Goal: Task Accomplishment & Management: Use online tool/utility

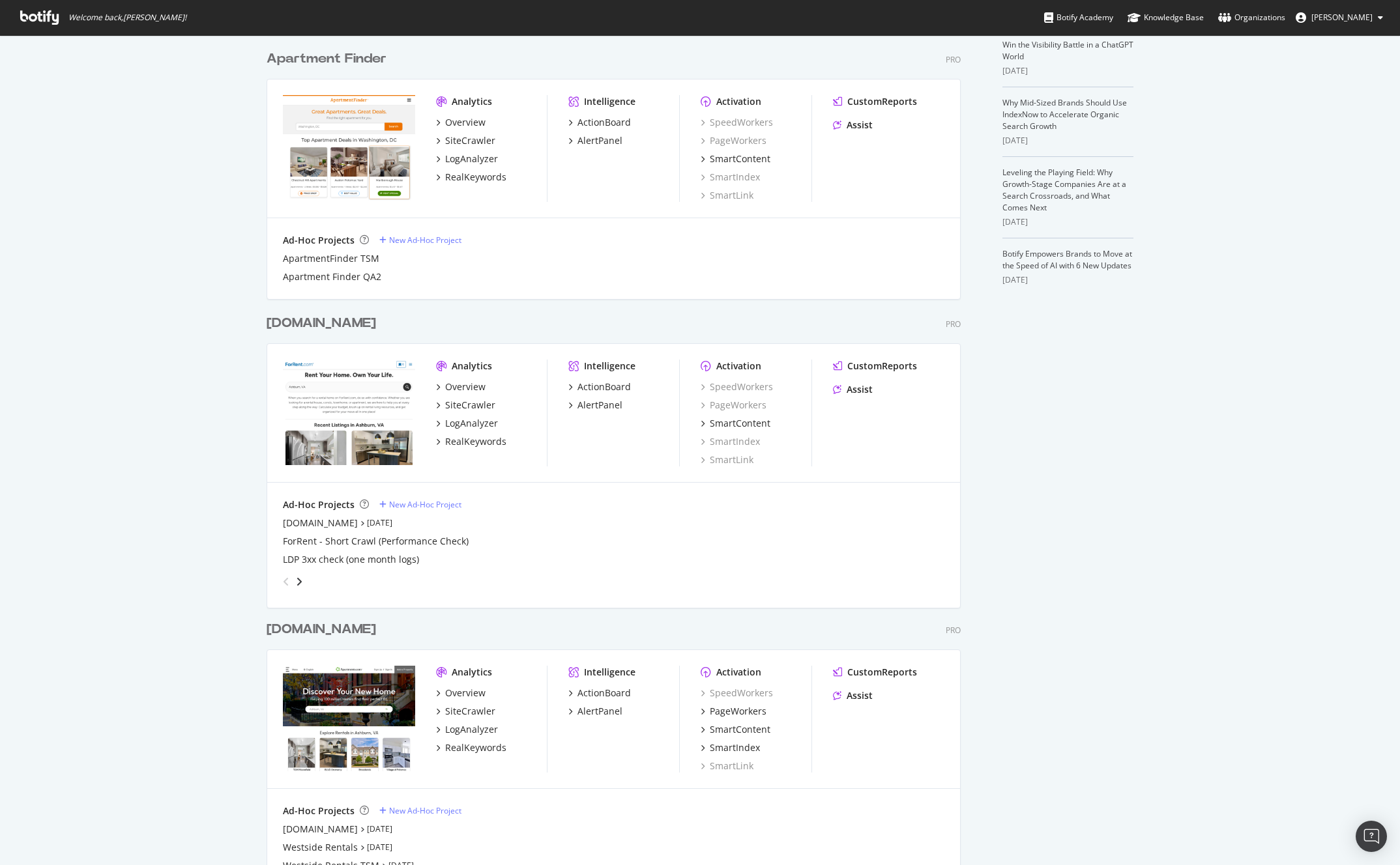
scroll to position [330, 0]
click at [720, 710] on div "PageWorkers" at bounding box center [738, 712] width 57 height 13
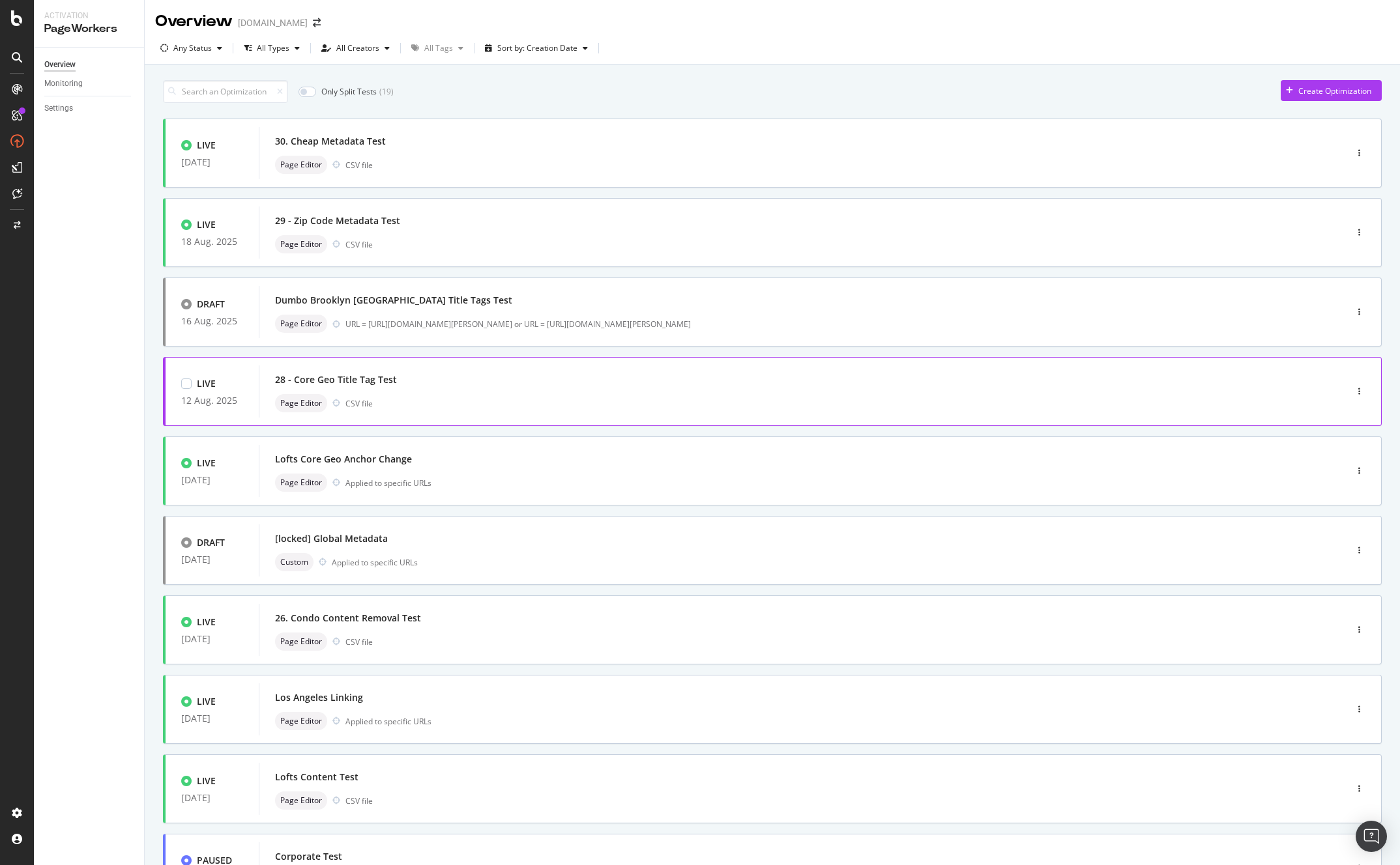
click at [404, 394] on div "Page Editor CSV file" at bounding box center [782, 403] width 1015 height 18
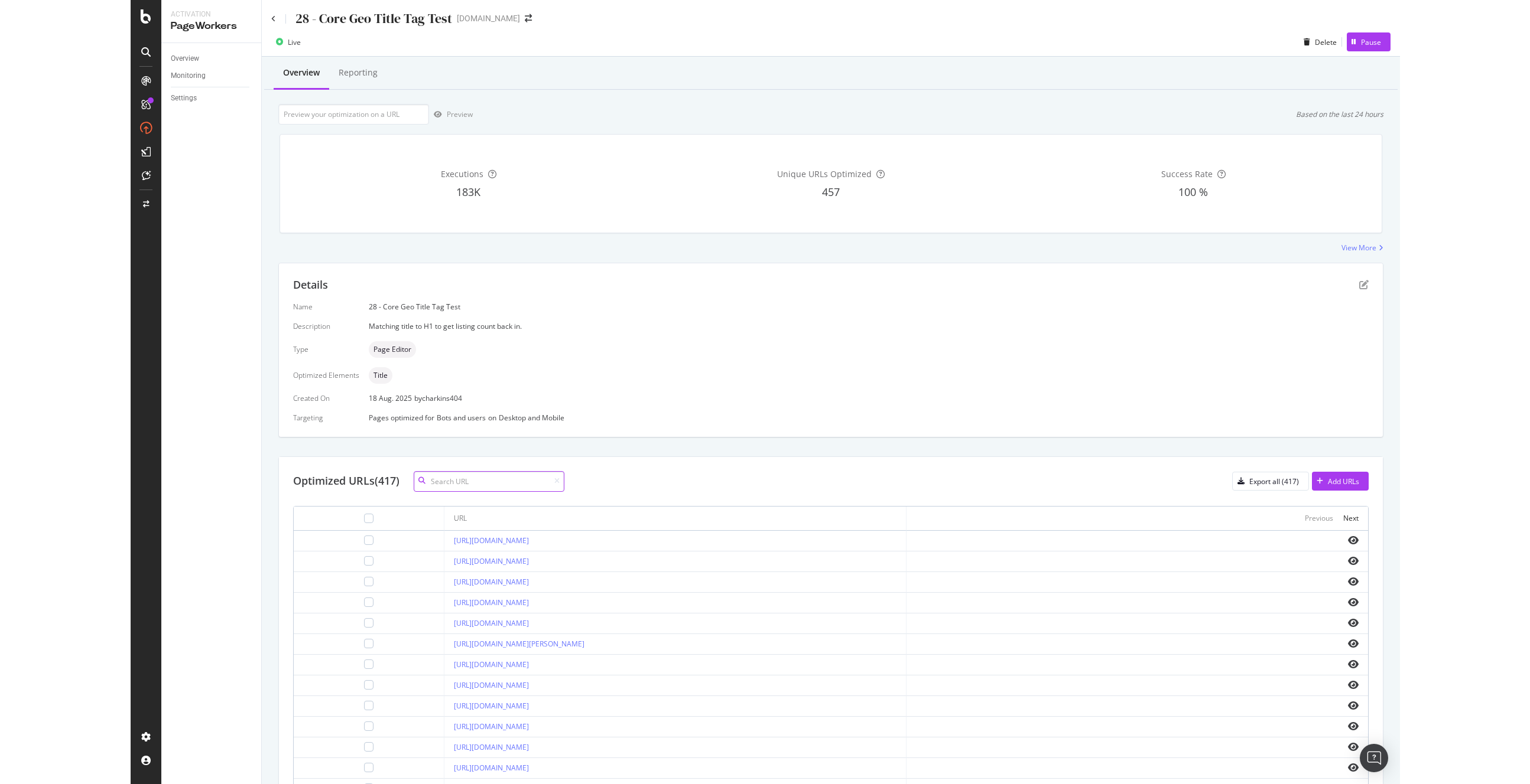
scroll to position [114, 0]
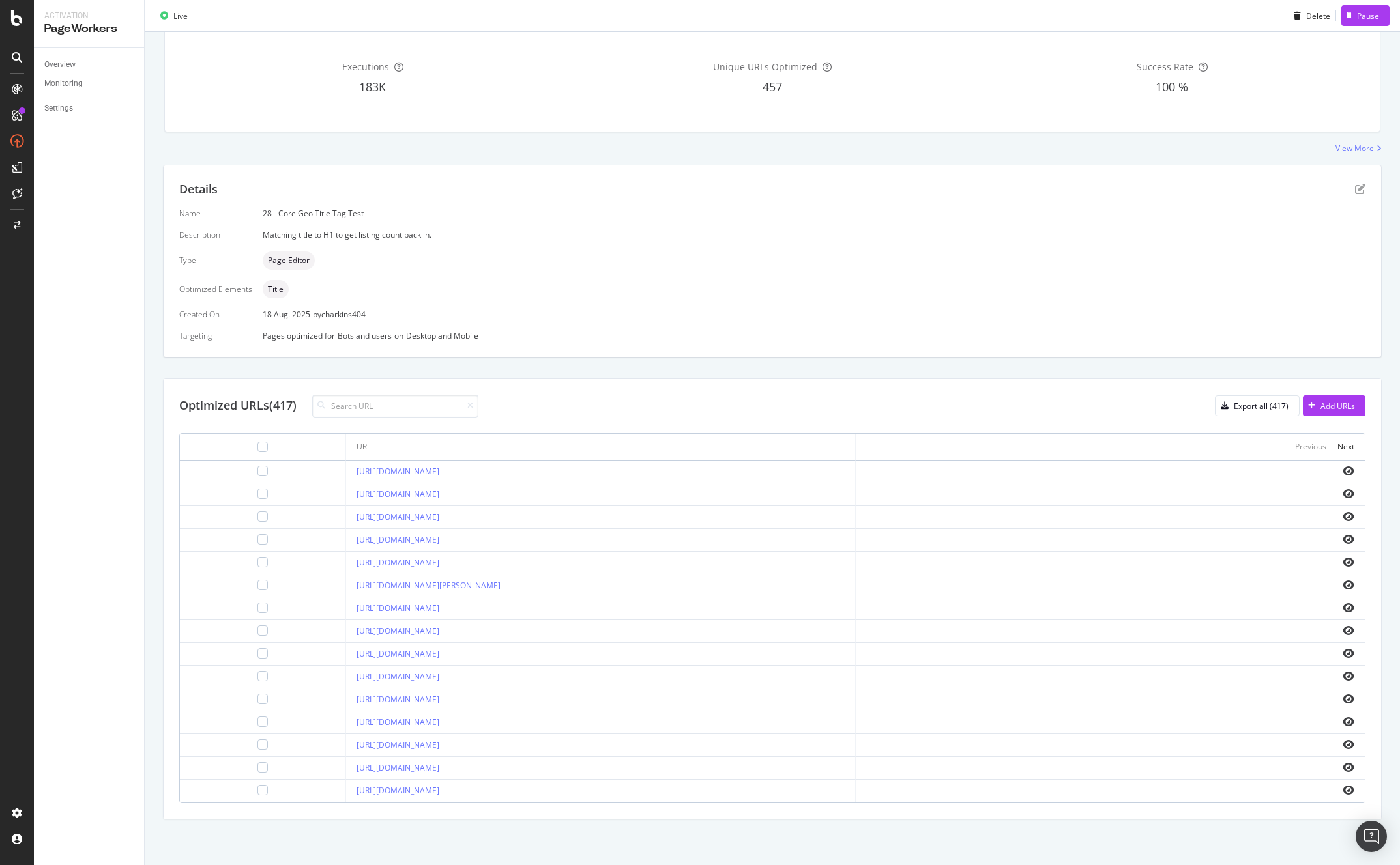
click at [672, 358] on div "Details Name 28 - Core Geo Title Tag Test Description Matching title to H1 to g…" at bounding box center [772, 492] width 1218 height 655
click at [1355, 184] on icon "pen-to-square" at bounding box center [1360, 189] width 11 height 11
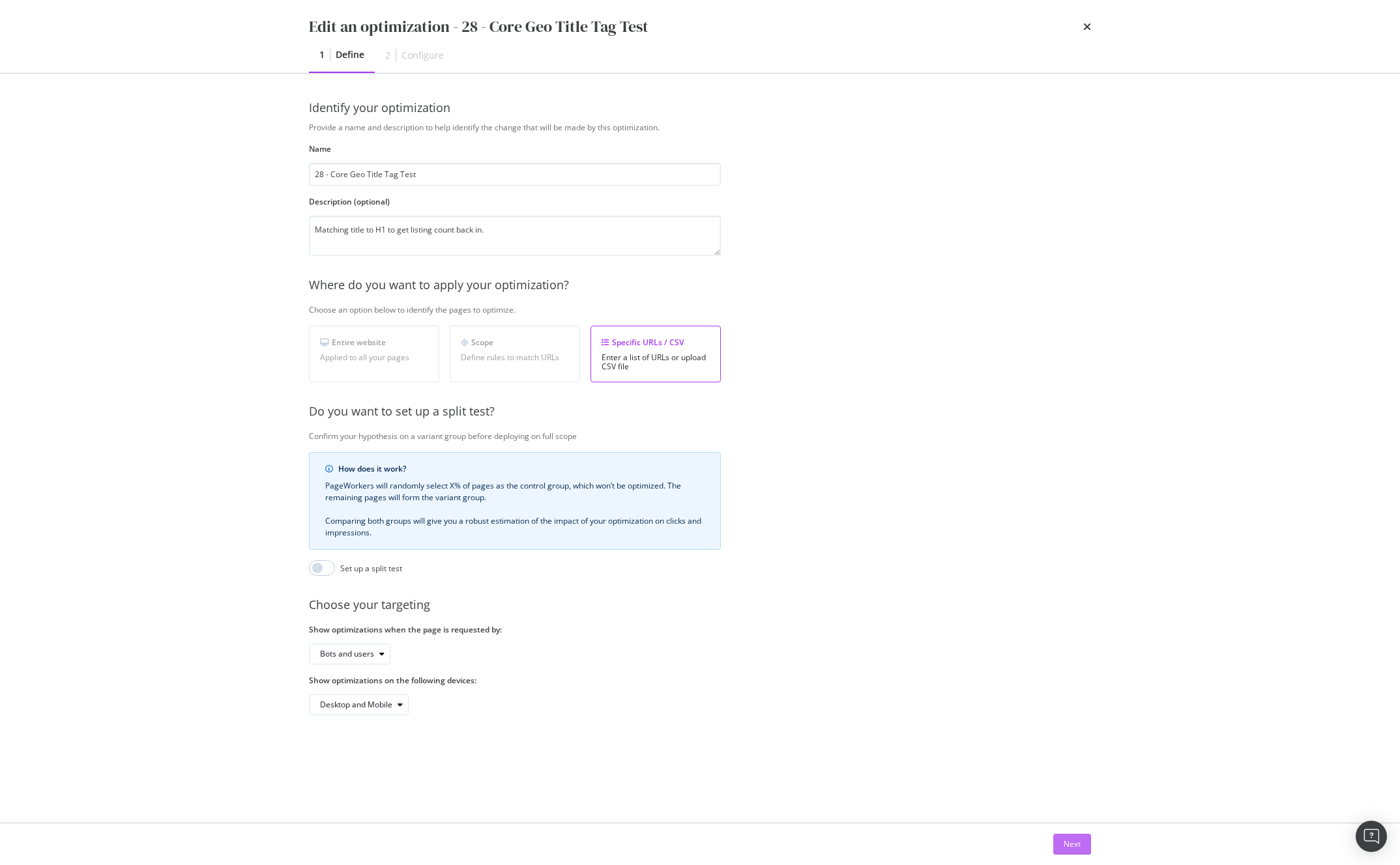
click at [1073, 850] on div "Next" at bounding box center [1072, 844] width 17 height 19
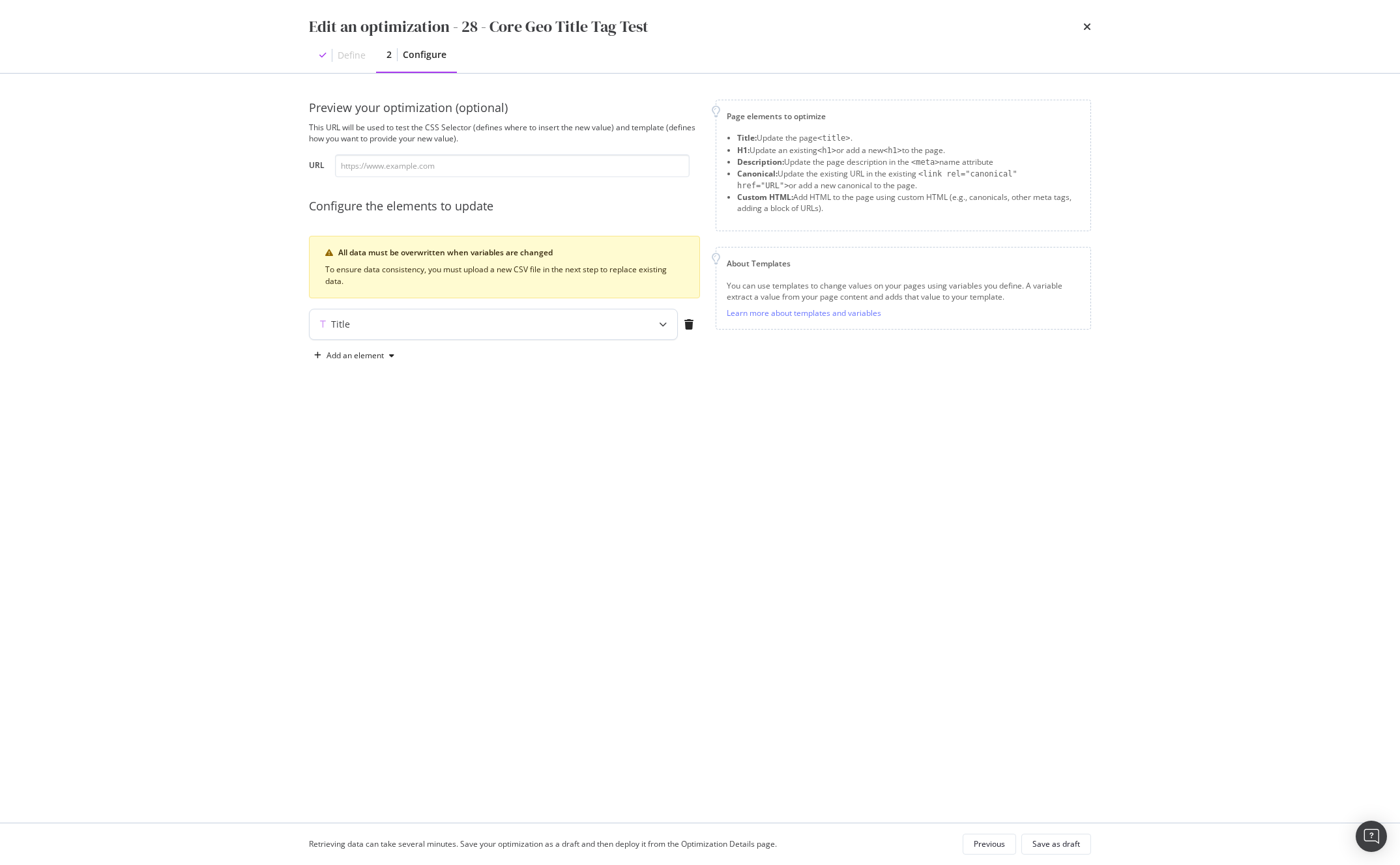
click at [509, 325] on div "Title" at bounding box center [468, 324] width 316 height 13
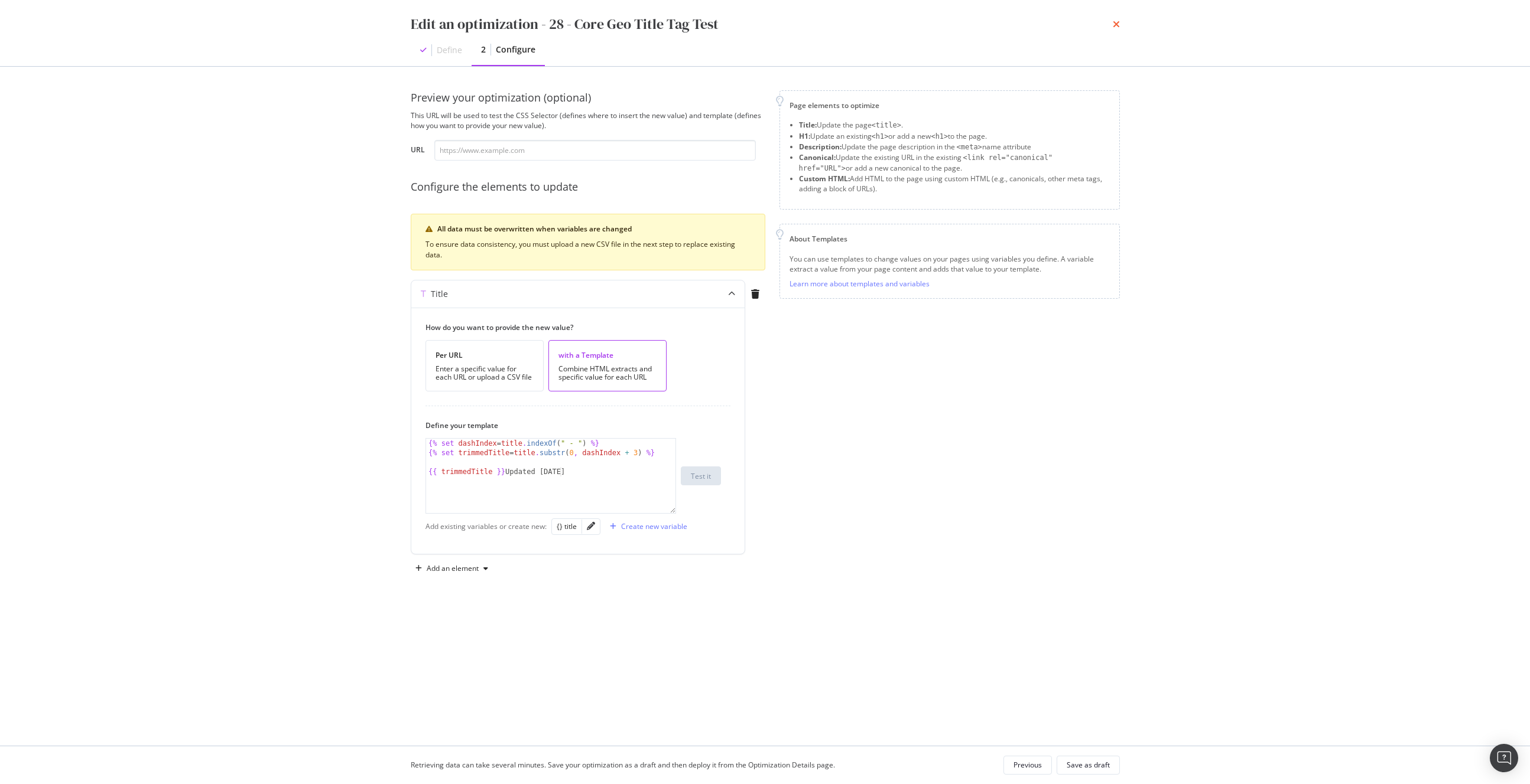
click at [1117, 27] on icon "times" at bounding box center [1116, 24] width 7 height 10
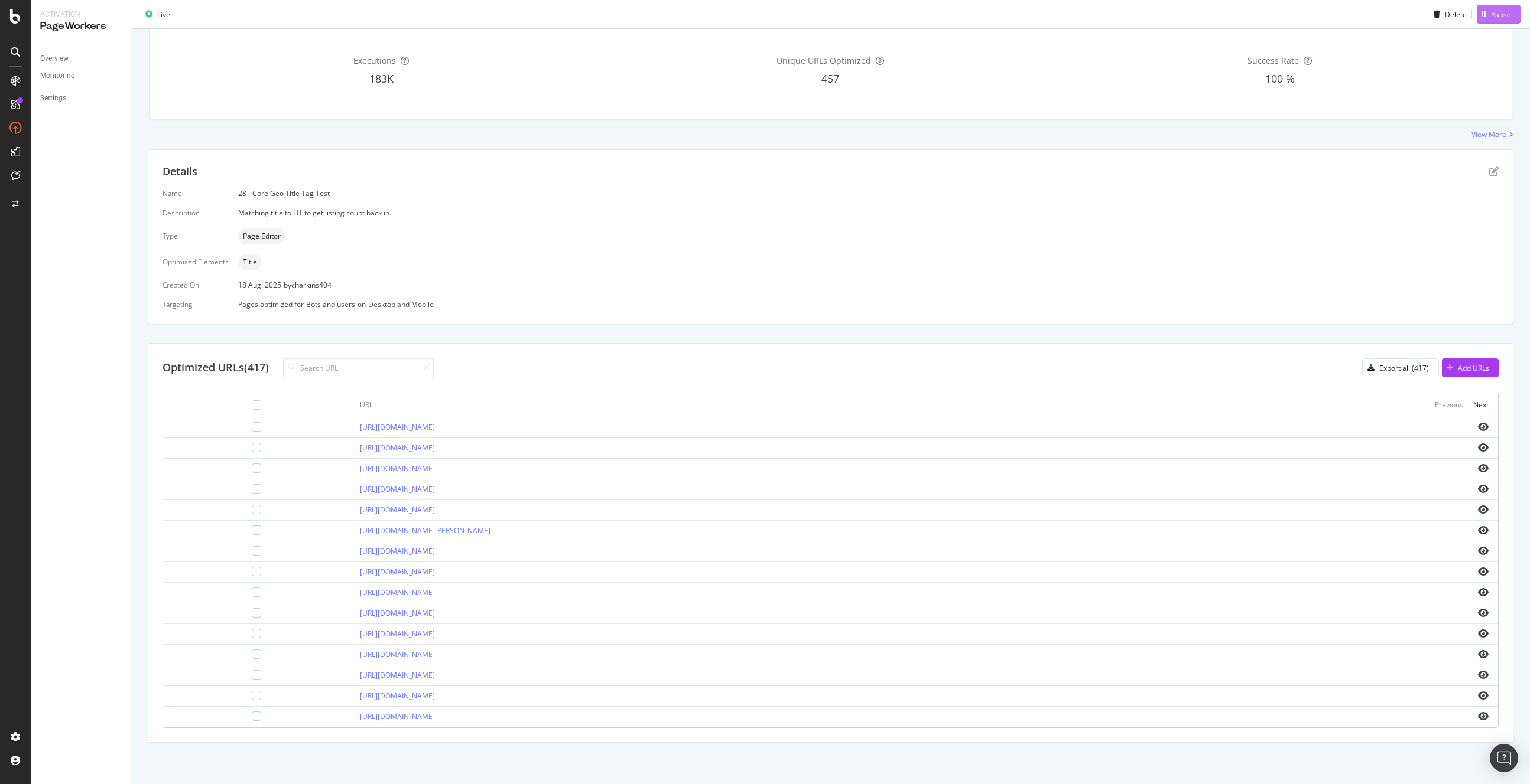
click at [1269, 13] on div "Pause" at bounding box center [1500, 14] width 20 height 10
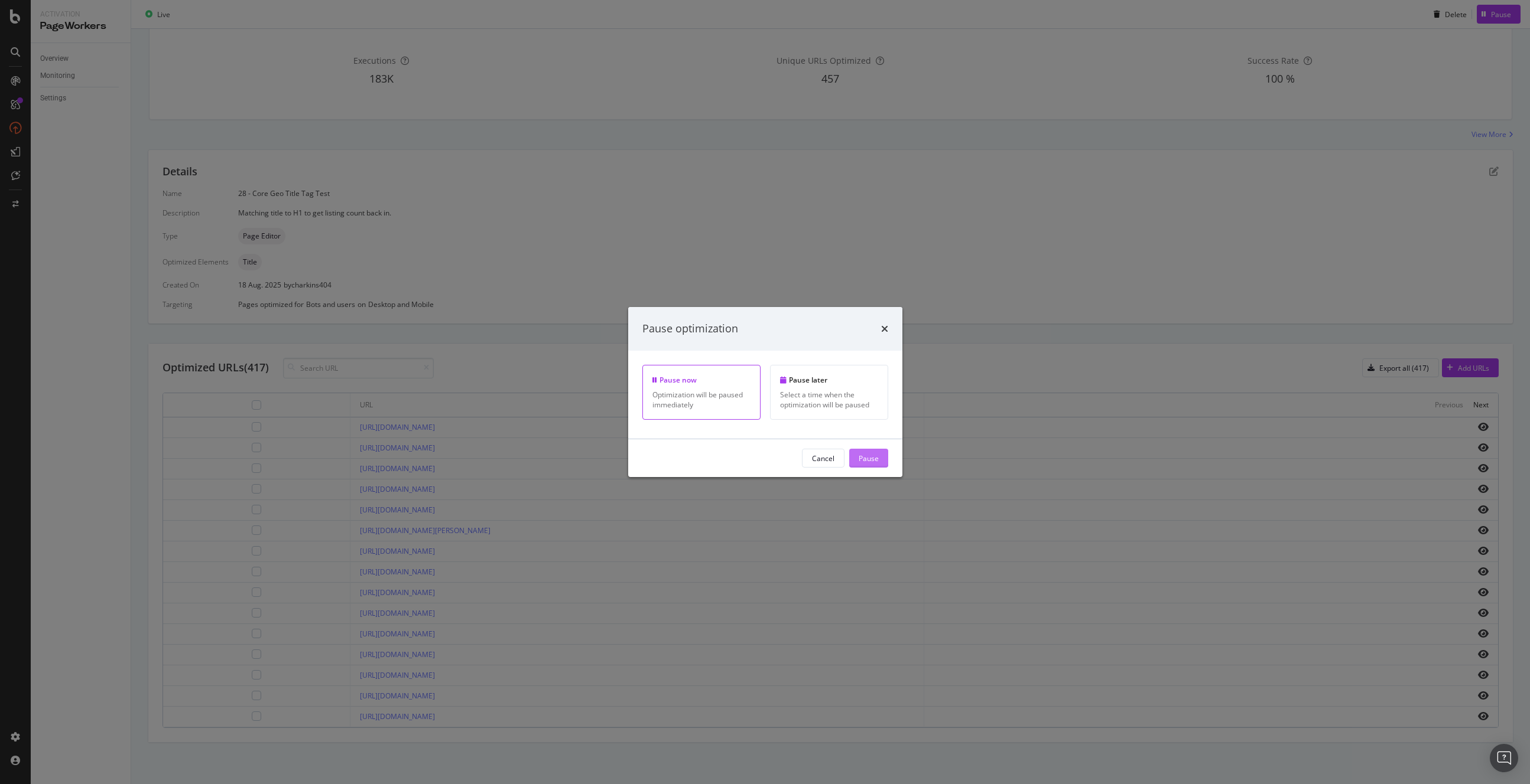
click at [872, 455] on div "Pause" at bounding box center [868, 458] width 20 height 10
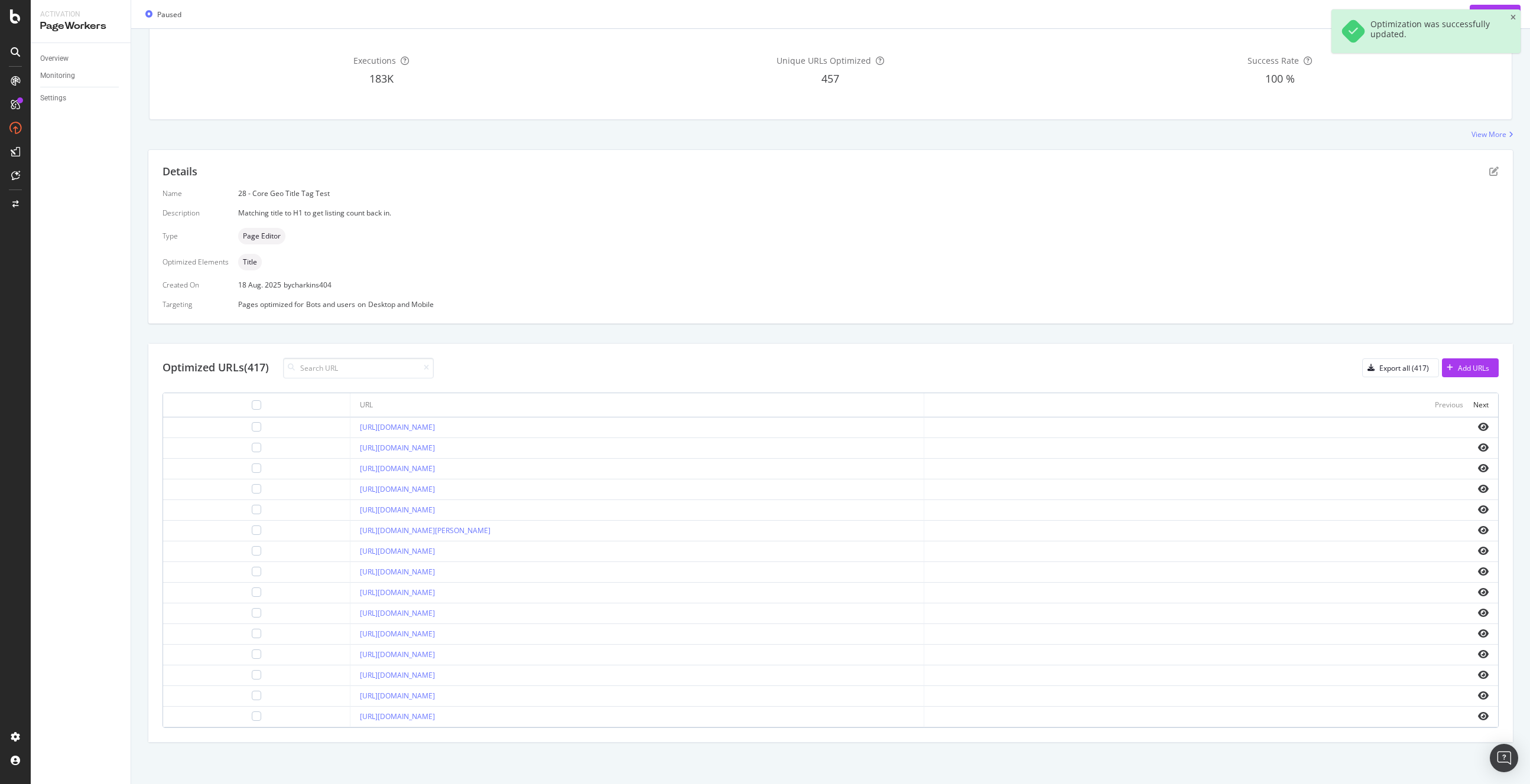
click at [131, 438] on div "Overview Reporting Preview Based on the last 24 hours Executions 183K Unique UR…" at bounding box center [831, 364] width 1399 height 840
click at [132, 439] on div "Overview Reporting Preview Based on the last 24 hours Executions 183K Unique UR…" at bounding box center [831, 364] width 1399 height 840
click at [134, 438] on div "Overview Reporting Preview Based on the last 24 hours Executions 183K Unique UR…" at bounding box center [831, 364] width 1399 height 840
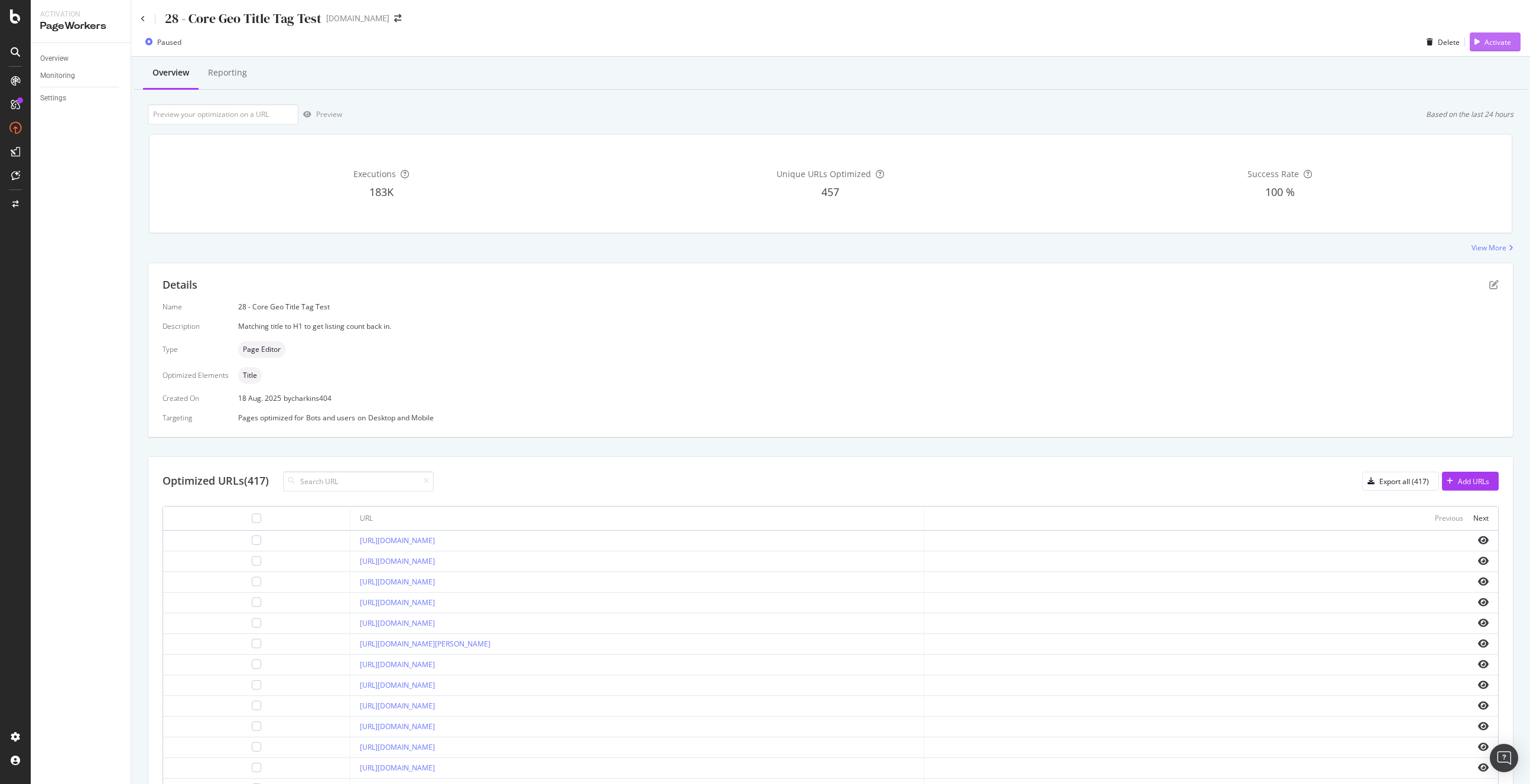
click at [1269, 36] on div "Activate" at bounding box center [1490, 41] width 41 height 18
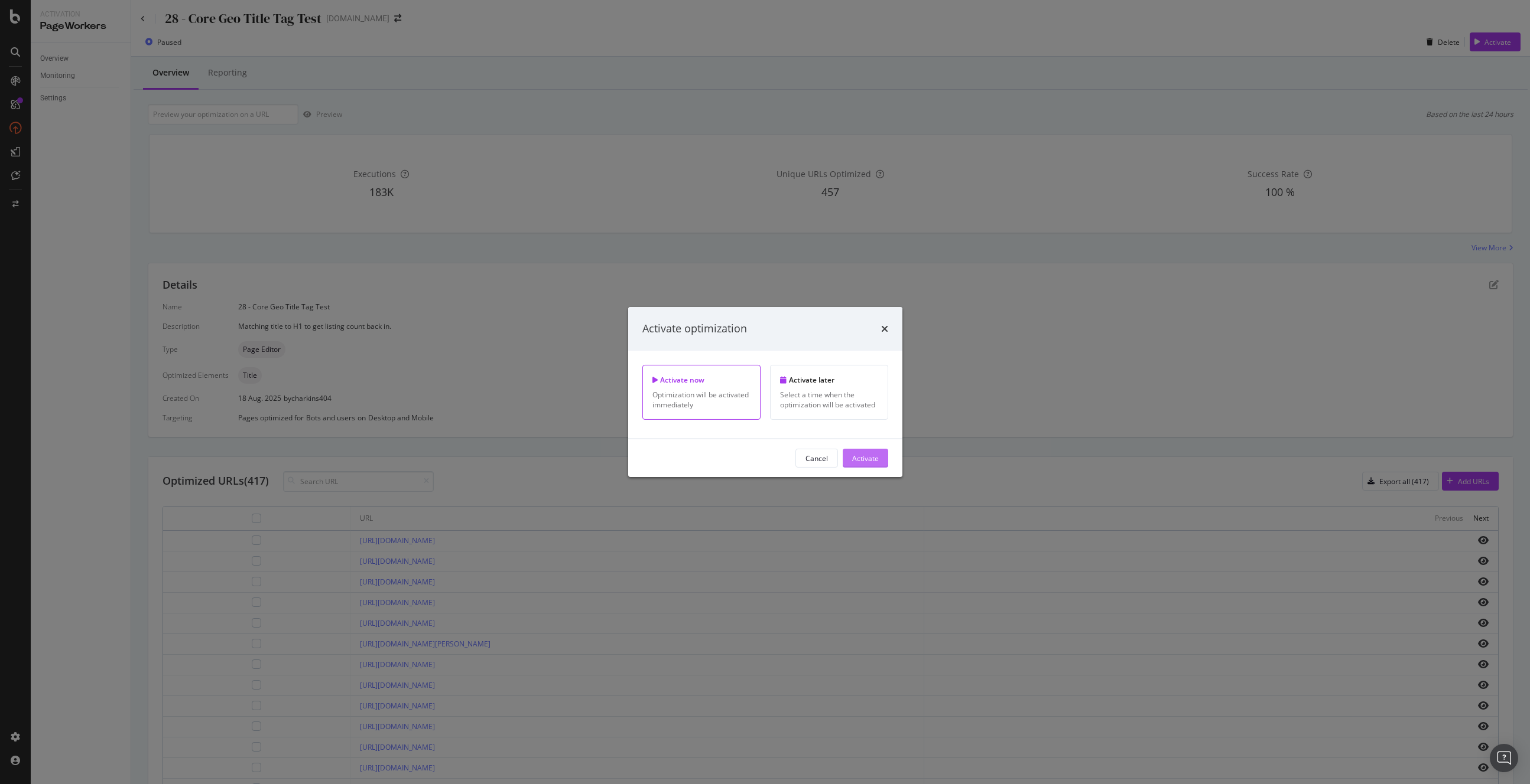
click at [867, 463] on div "Activate" at bounding box center [865, 458] width 27 height 18
